Goal: Transaction & Acquisition: Purchase product/service

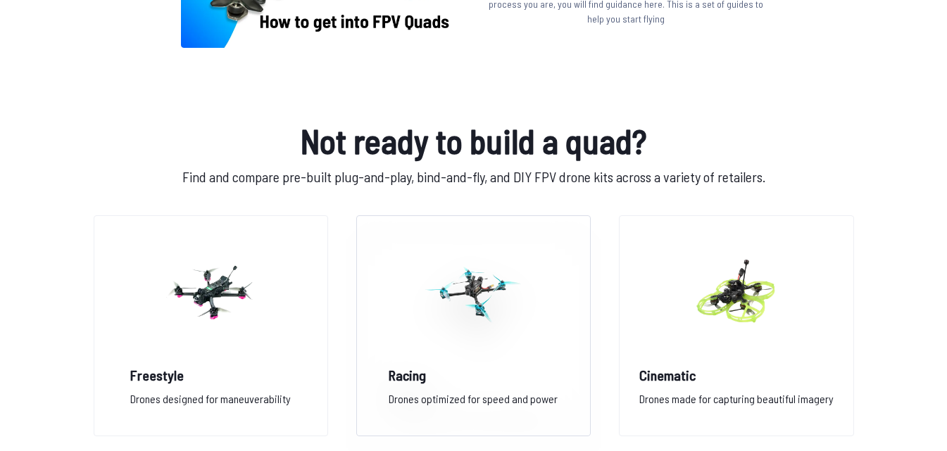
scroll to position [915, 0]
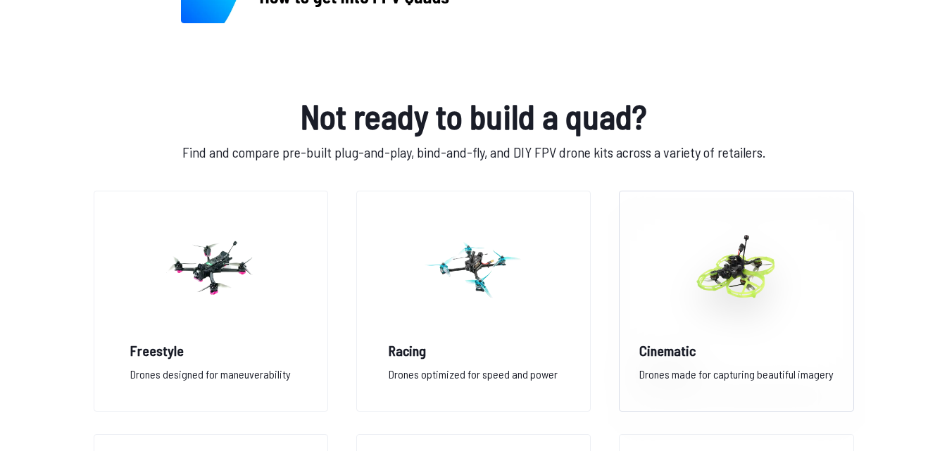
click at [689, 250] on img at bounding box center [736, 268] width 101 height 124
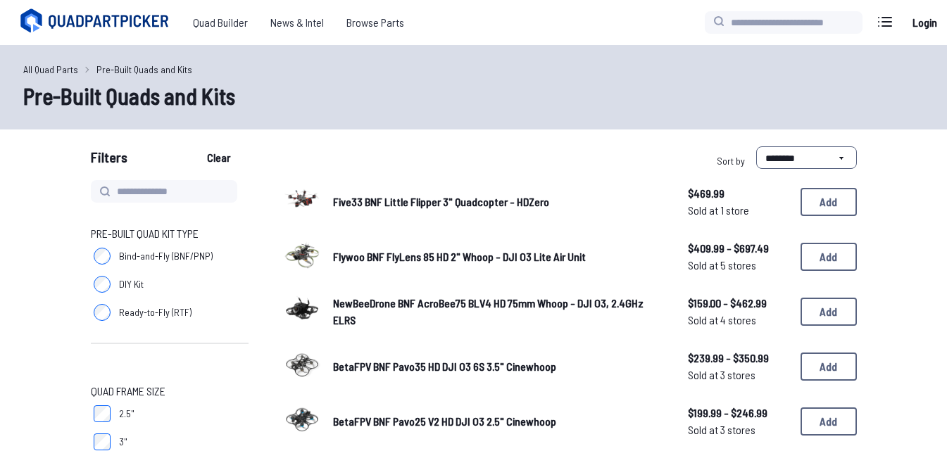
scroll to position [141, 0]
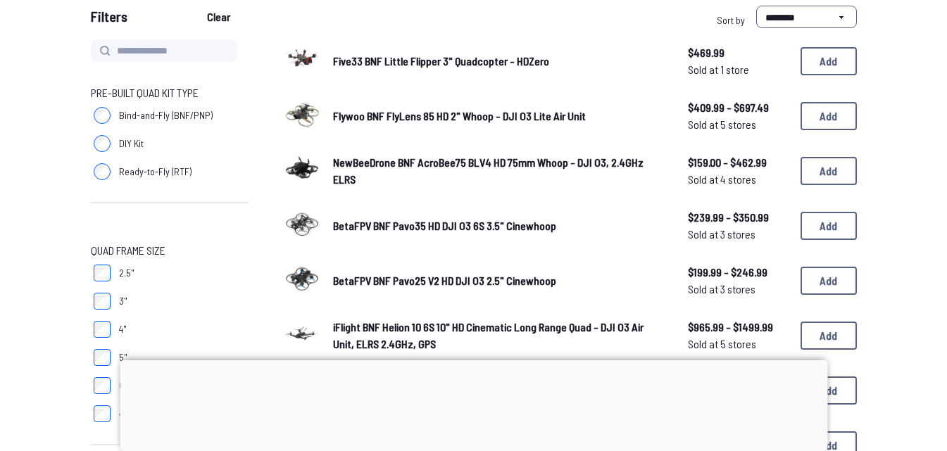
click at [485, 361] on div at bounding box center [474, 361] width 708 height 0
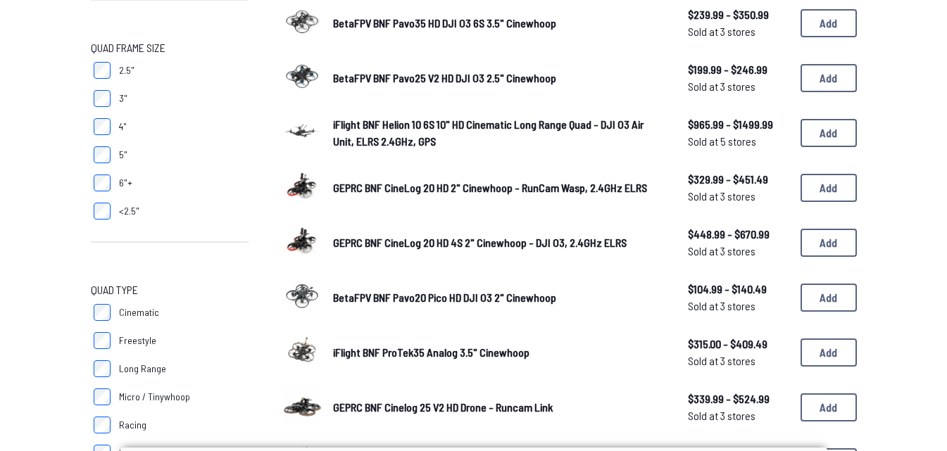
scroll to position [493, 0]
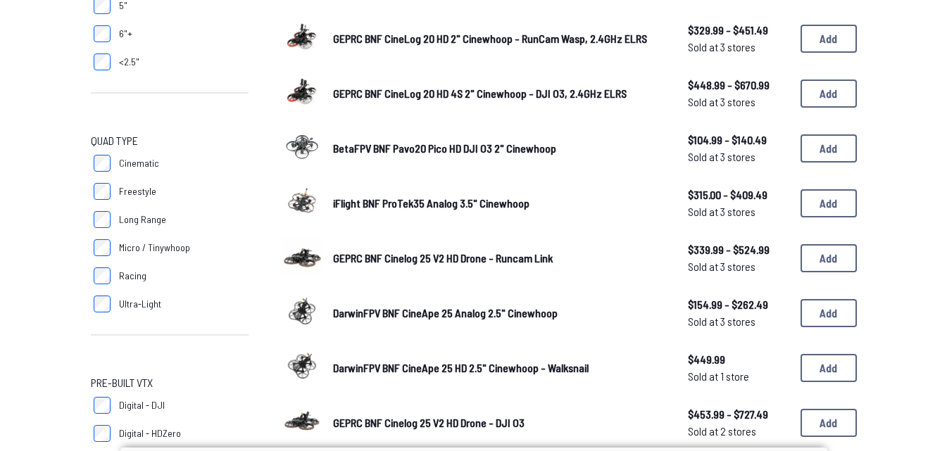
click at [387, 201] on span "iFlight BNF ProTek35 Analog 3.5" Cinewhoop" at bounding box center [431, 202] width 196 height 13
click at [337, 207] on span "iFlight BNF ProTek35 Analog 3.5" Cinewhoop" at bounding box center [431, 202] width 196 height 13
